Goal: Use online tool/utility

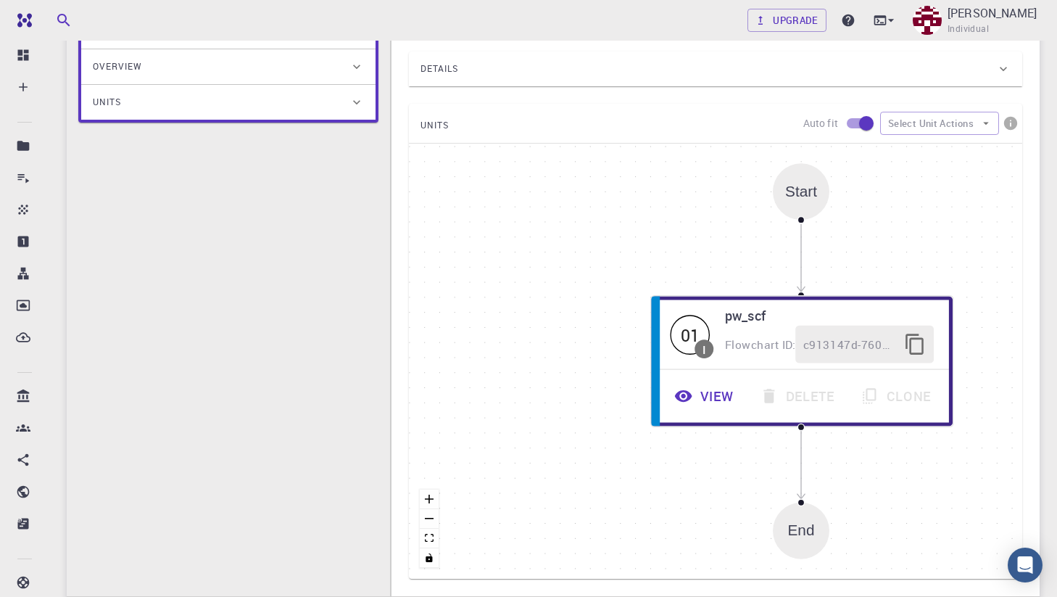
scroll to position [326, 0]
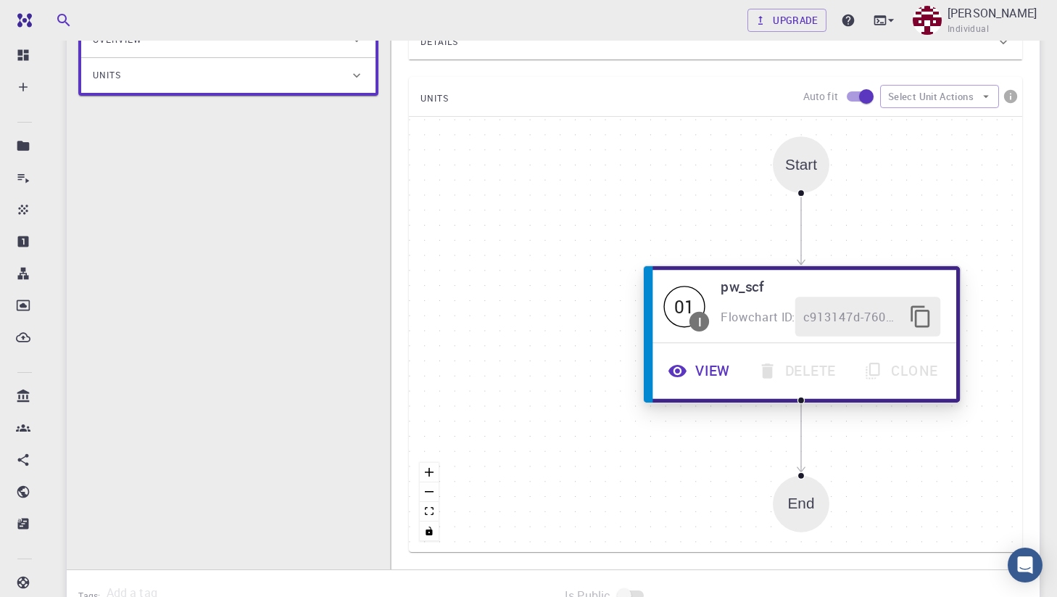
click at [714, 370] on button "View" at bounding box center [701, 371] width 90 height 40
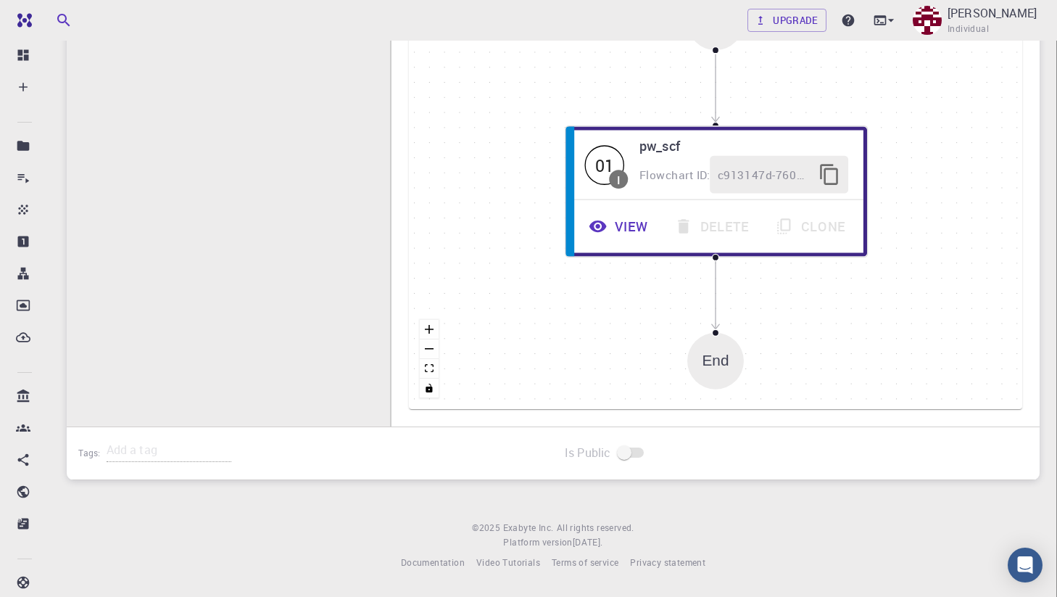
scroll to position [0, 0]
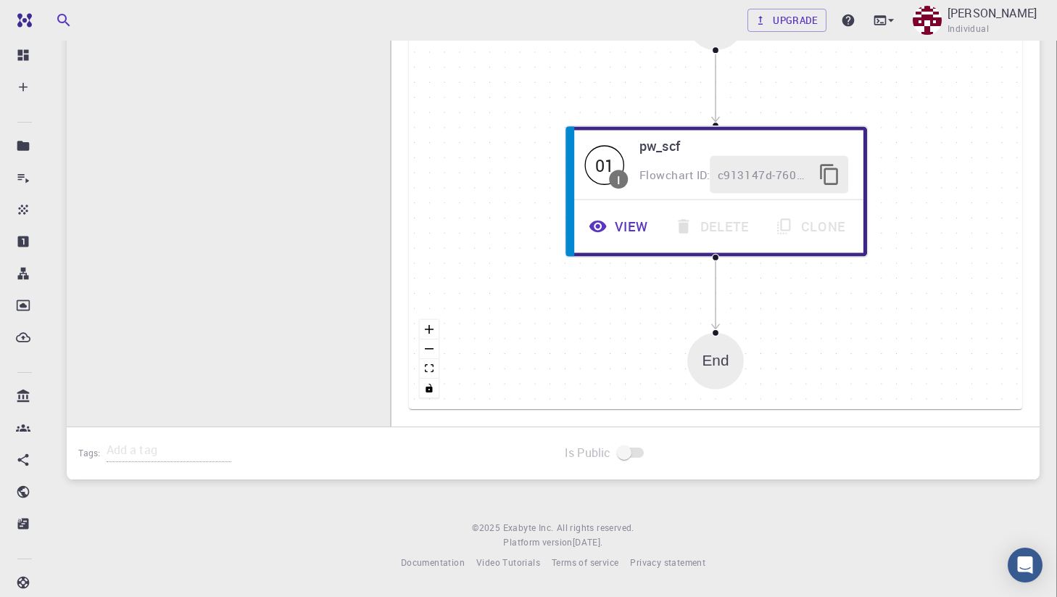
scroll to position [395, 0]
drag, startPoint x: 220, startPoint y: 251, endPoint x: 205, endPoint y: 246, distance: 16.7
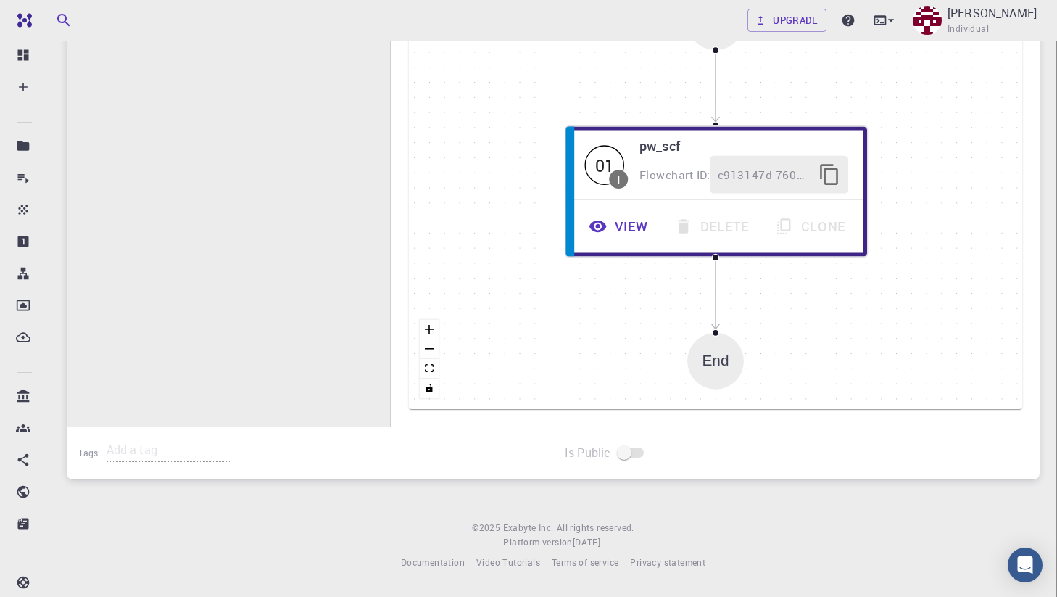
drag, startPoint x: 203, startPoint y: 247, endPoint x: 220, endPoint y: 247, distance: 16.7
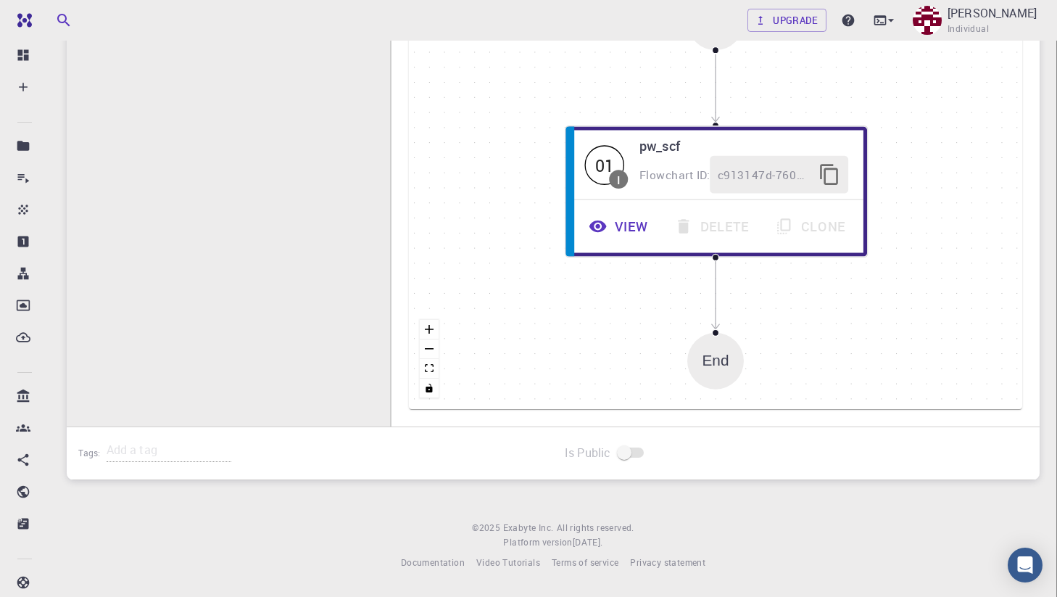
scroll to position [472, 0]
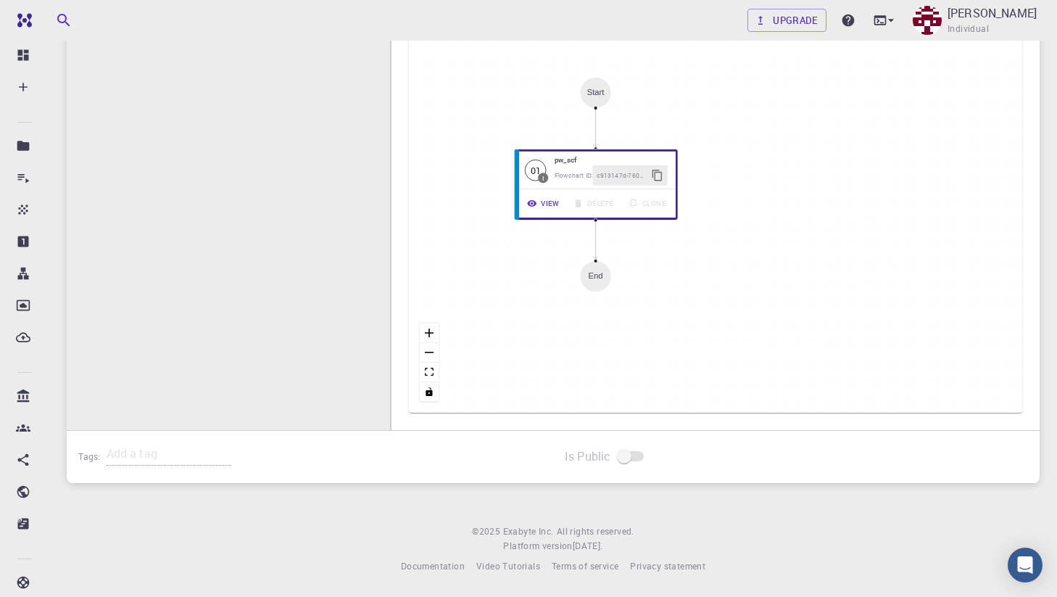
drag, startPoint x: 603, startPoint y: 194, endPoint x: 735, endPoint y: 218, distance: 133.4
click at [735, 218] on div "Start 01 I pw_scf Flowchart ID: c913147d-760d-496d-93a7-dc0771034d54 View Delet…" at bounding box center [716, 195] width 614 height 435
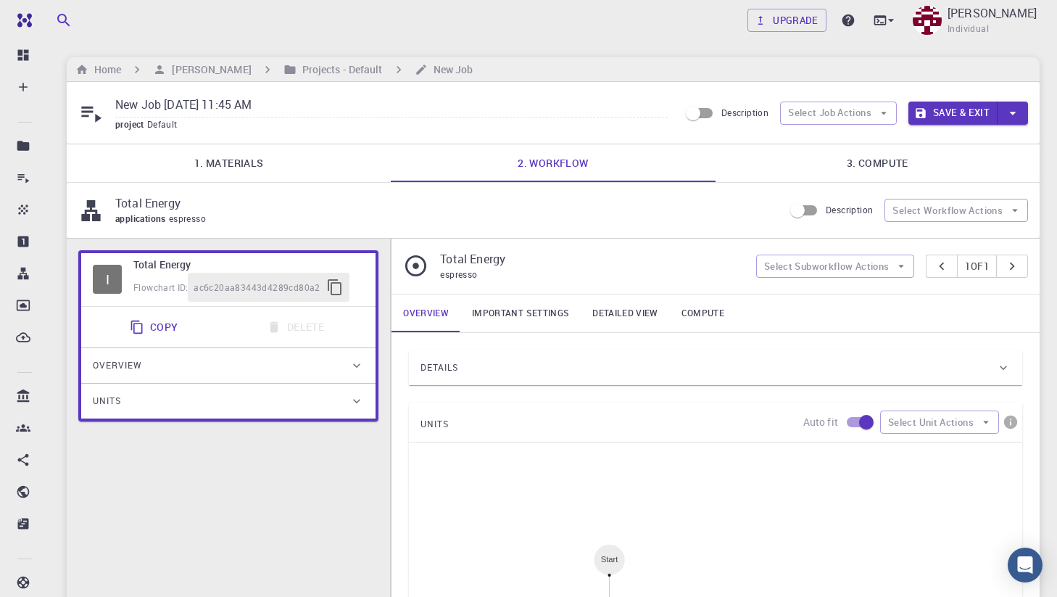
click at [536, 318] on link "Important settings" at bounding box center [521, 313] width 120 height 38
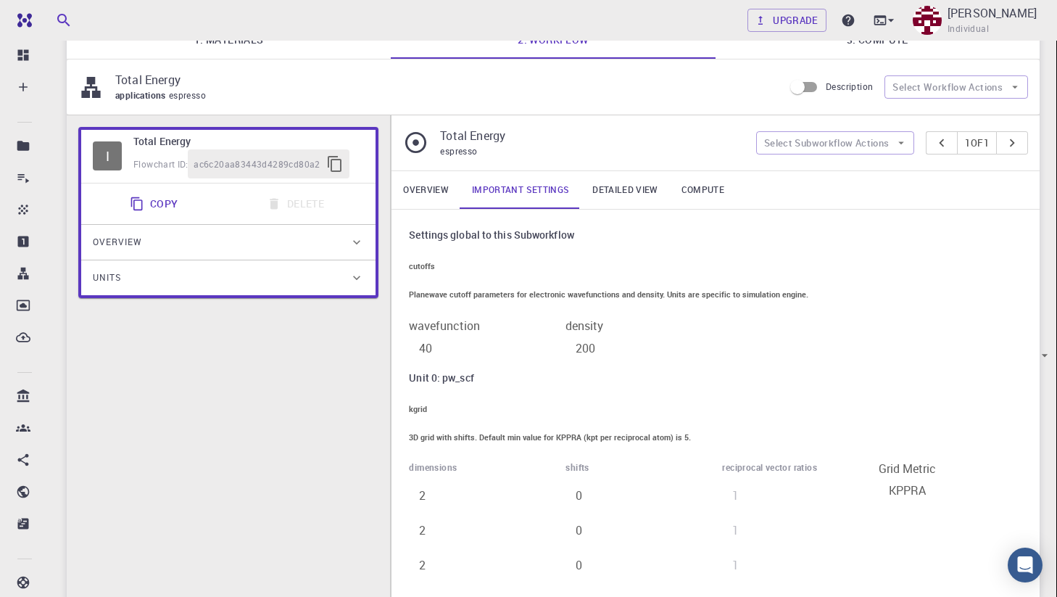
scroll to position [231, 0]
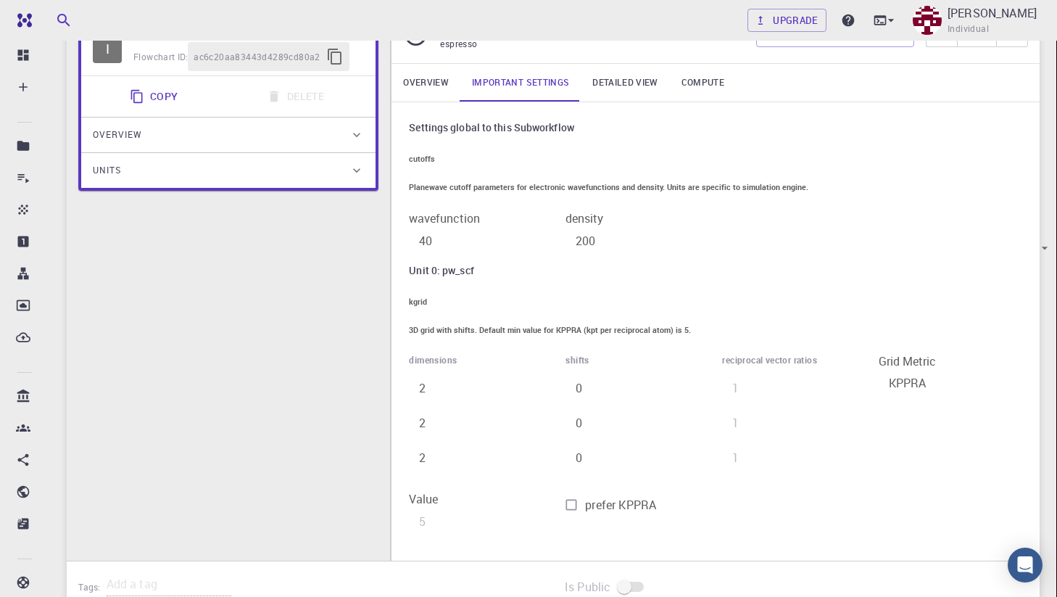
click at [527, 234] on input "40" at bounding box center [491, 240] width 165 height 29
click at [667, 229] on input "200" at bounding box center [648, 240] width 165 height 29
click at [458, 232] on input "40" at bounding box center [491, 240] width 165 height 29
click at [574, 228] on input "41" at bounding box center [491, 240] width 165 height 29
click at [574, 228] on input "42" at bounding box center [491, 240] width 165 height 29
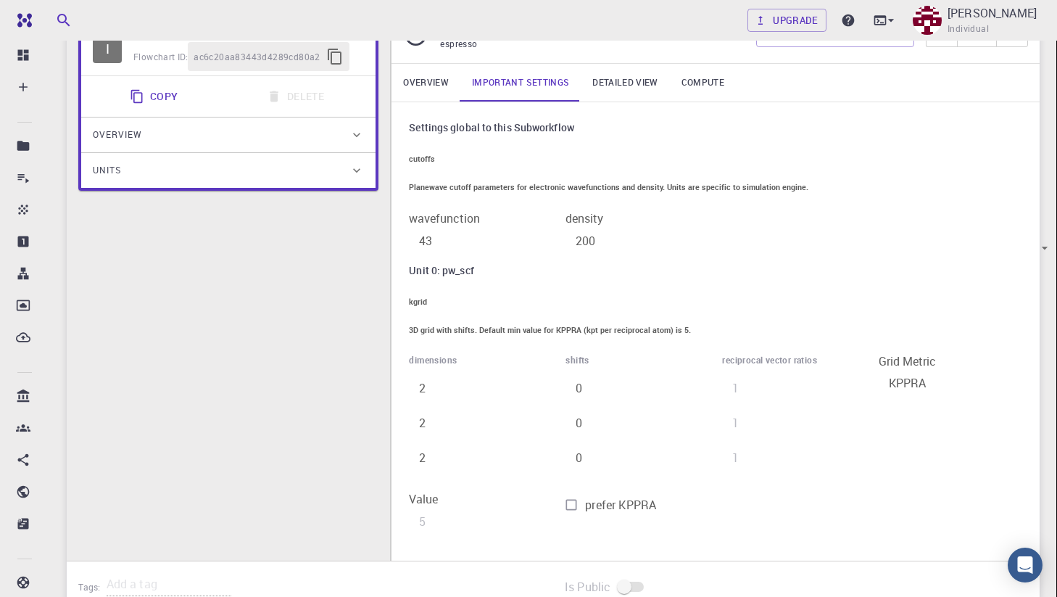
click at [574, 228] on input "43" at bounding box center [491, 240] width 165 height 29
click at [574, 238] on input "42" at bounding box center [491, 240] width 165 height 29
click at [574, 238] on input "41" at bounding box center [491, 240] width 165 height 29
type input "40"
click at [574, 238] on input "40" at bounding box center [491, 240] width 165 height 29
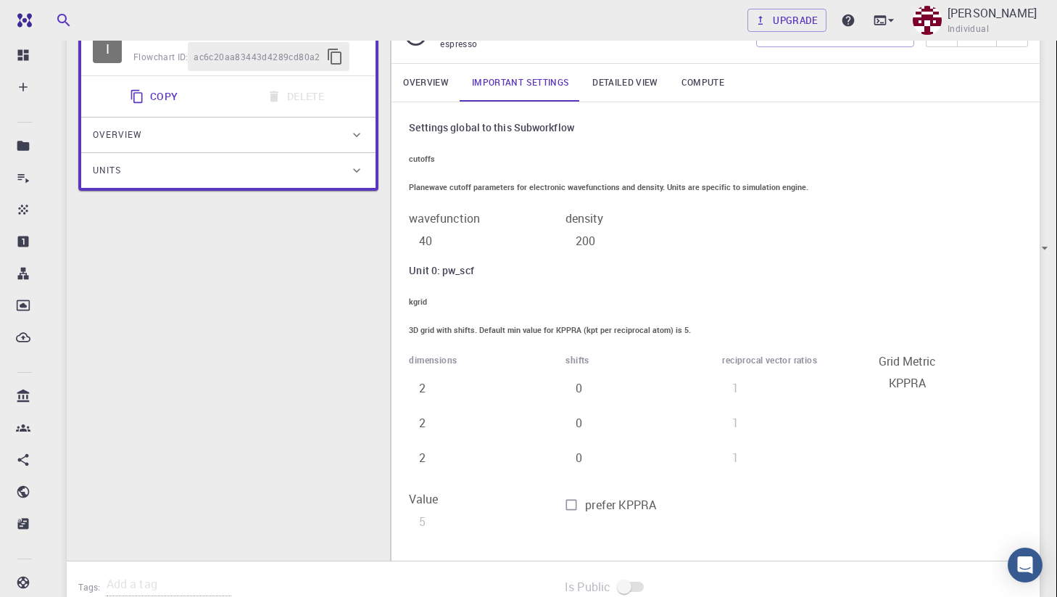
click at [688, 239] on input "200" at bounding box center [648, 240] width 165 height 29
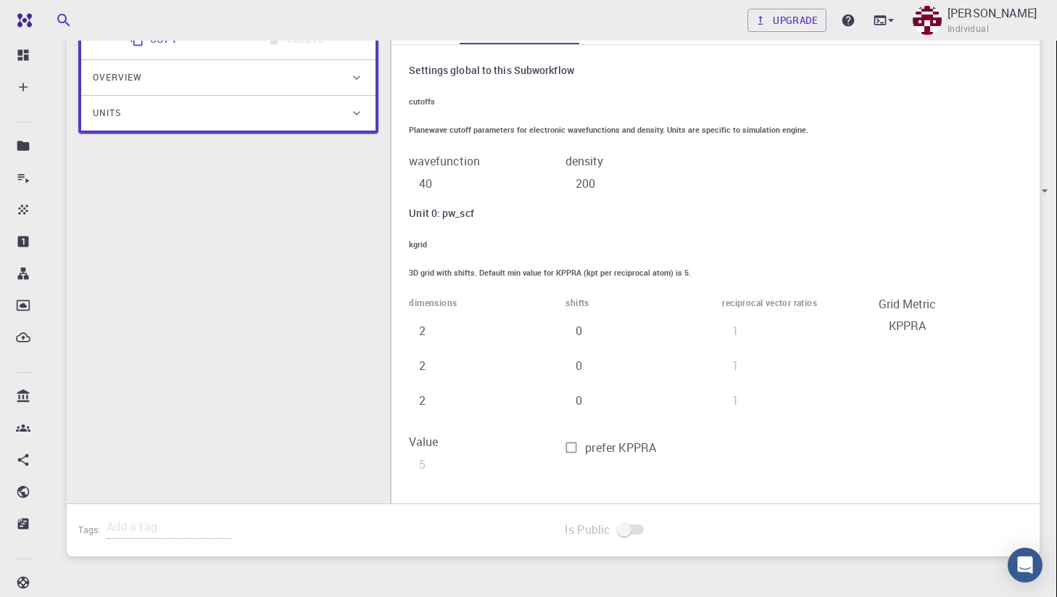
scroll to position [288, 0]
click at [649, 221] on div "Unit 0: pw_scf" at bounding box center [716, 213] width 614 height 16
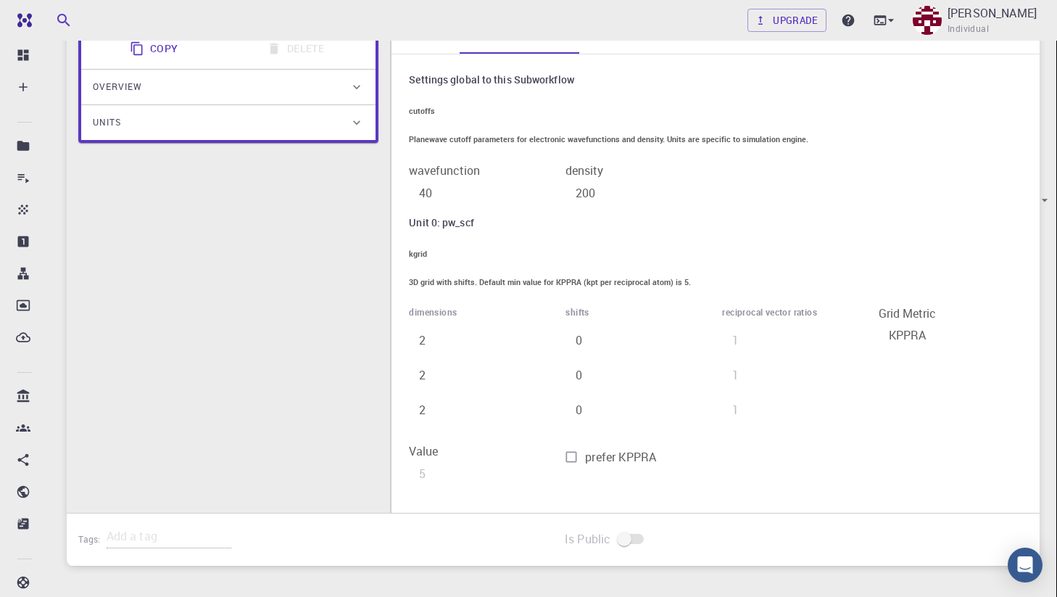
scroll to position [281, 0]
click at [610, 454] on body "Free Dashboard Create New Job New Material Create Material Upload File Import f…" at bounding box center [528, 197] width 1057 height 957
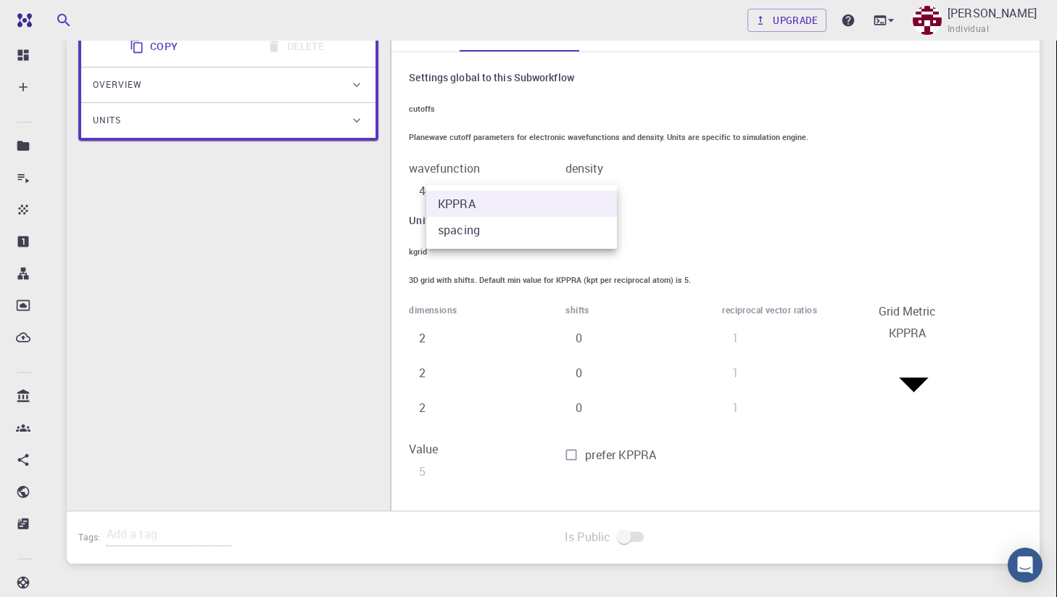
click at [556, 243] on li "spacing" at bounding box center [521, 230] width 191 height 26
type input "1"
type input "0.995"
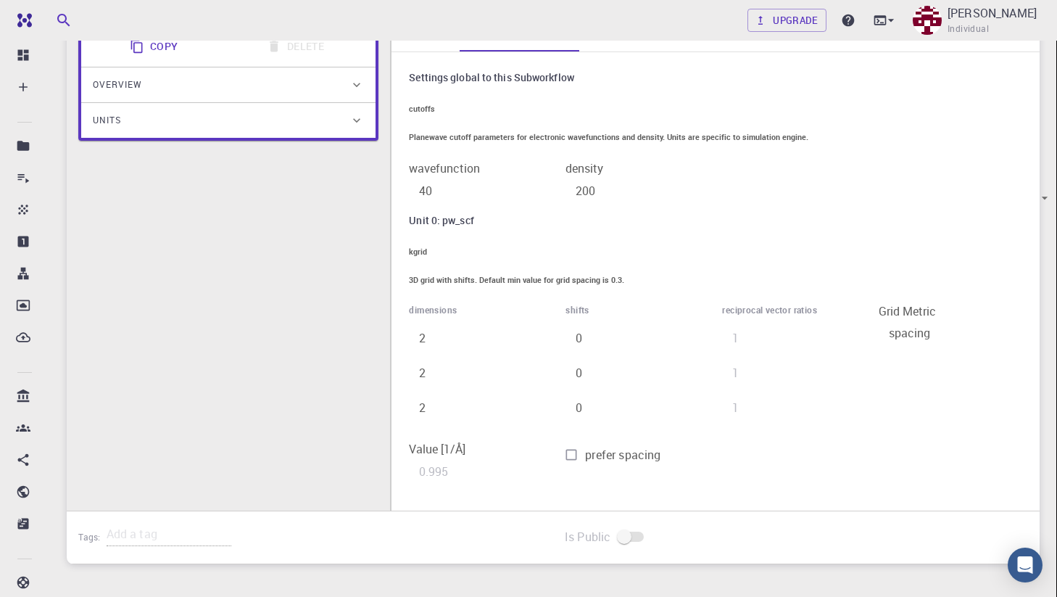
click at [661, 453] on span "prefer spacing" at bounding box center [622, 454] width 75 height 17
click at [585, 453] on input "prefer spacing" at bounding box center [572, 455] width 28 height 28
click at [661, 453] on span "prefer spacing" at bounding box center [622, 454] width 75 height 17
click at [585, 453] on input "prefer spacing" at bounding box center [572, 455] width 28 height 28
checkbox input "false"
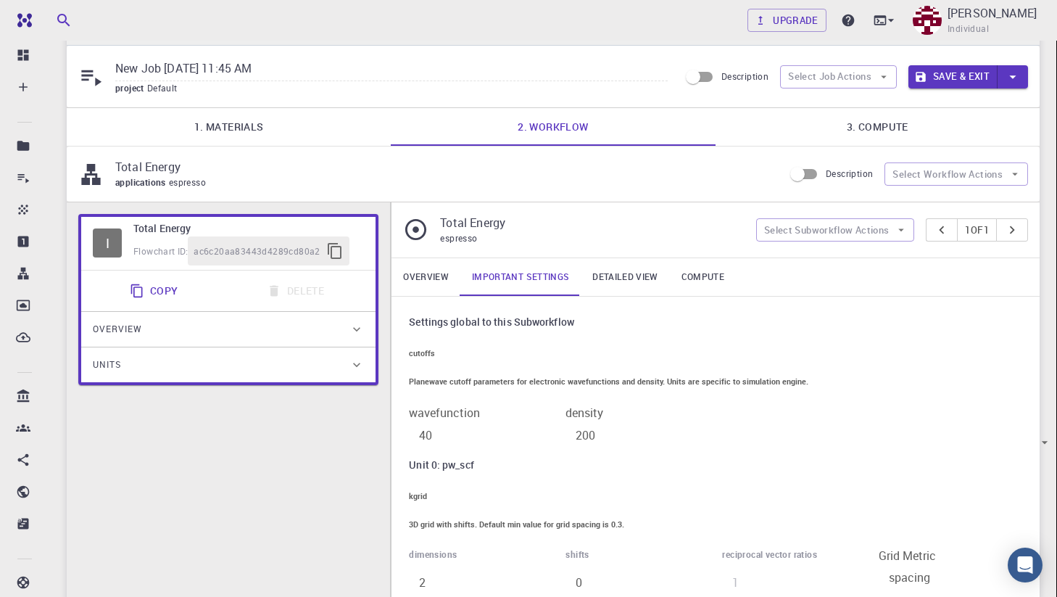
scroll to position [4, 0]
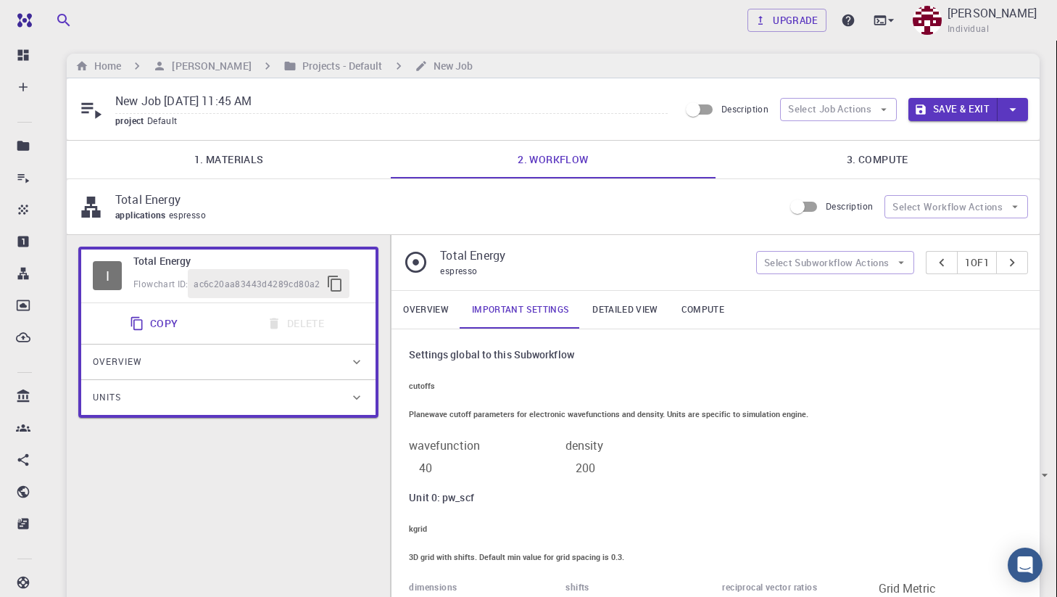
click at [632, 315] on link "Detailed view" at bounding box center [625, 310] width 88 height 38
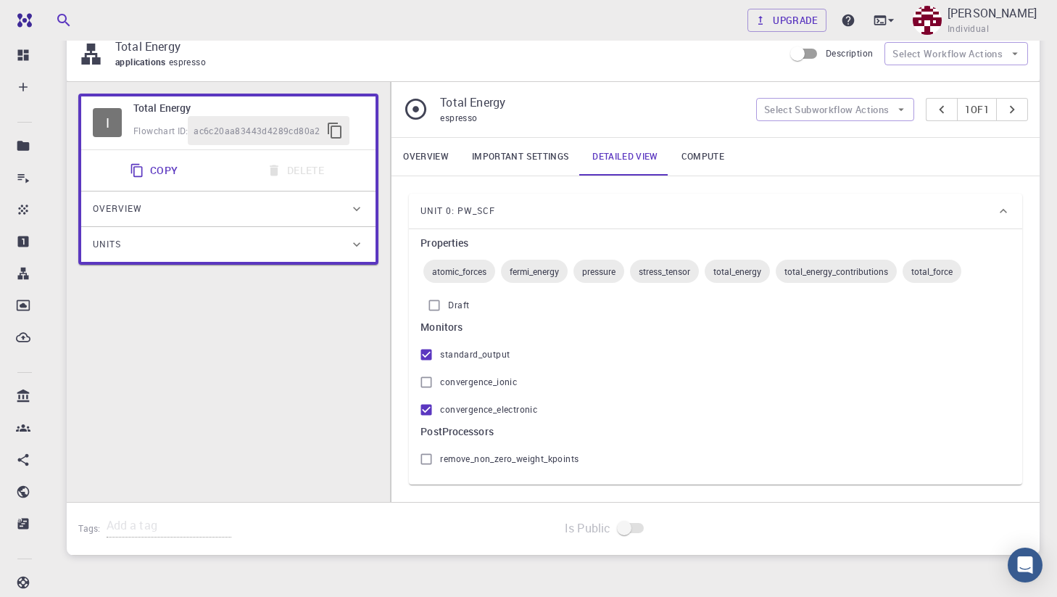
scroll to position [162, 0]
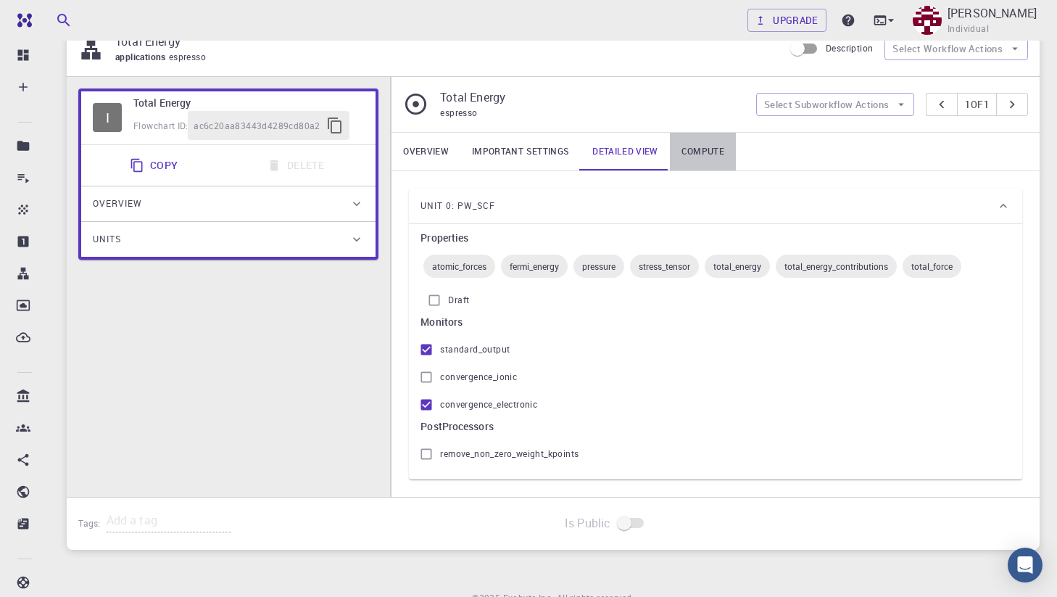
click at [709, 149] on link "Compute" at bounding box center [703, 152] width 66 height 38
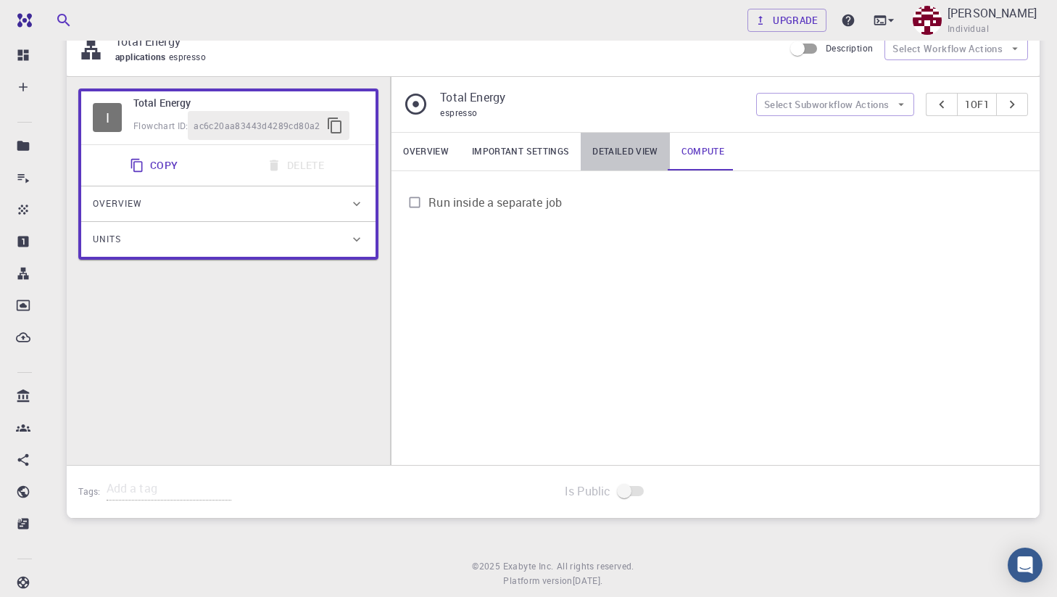
click at [637, 152] on link "Detailed view" at bounding box center [625, 152] width 88 height 38
